Goal: Task Accomplishment & Management: Complete application form

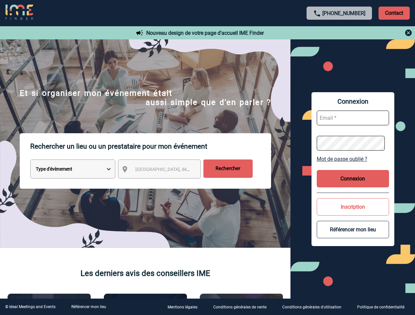
click at [207, 158] on p "Rechercher un lieu ou un prestataire pour mon événement" at bounding box center [150, 146] width 241 height 26
click at [394, 13] on p "Contact" at bounding box center [393, 13] width 31 height 13
click at [339, 33] on div at bounding box center [339, 33] width 146 height 8
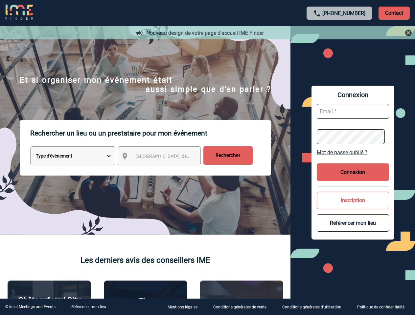
click at [165, 170] on div at bounding box center [201, 153] width 403 height 306
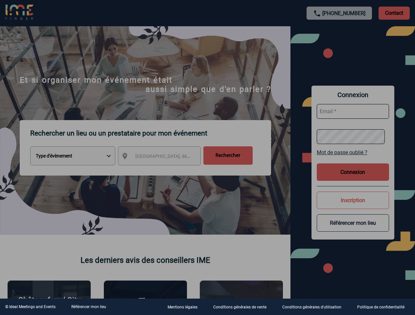
click at [353, 159] on div at bounding box center [207, 157] width 415 height 315
click at [353, 179] on div at bounding box center [207, 157] width 415 height 315
click at [353, 207] on div at bounding box center [207, 157] width 415 height 315
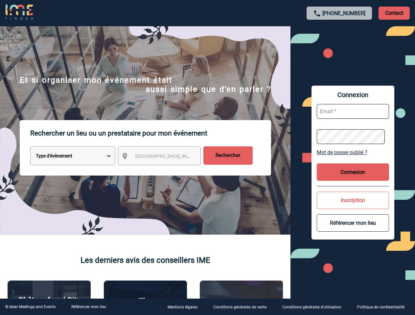
click at [353, 230] on button "Référencer mon lieu" at bounding box center [353, 222] width 72 height 17
click at [88, 307] on link "Référencer mon lieu" at bounding box center [88, 307] width 35 height 5
